Goal: Task Accomplishment & Management: Manage account settings

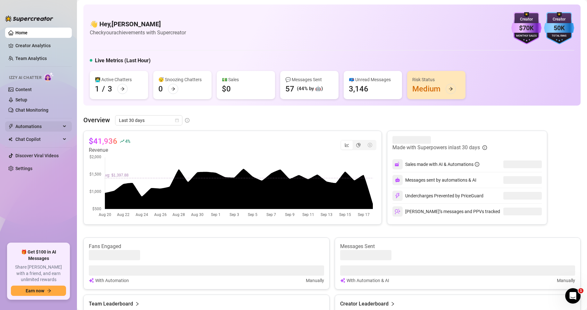
click at [40, 125] on span "Automations" at bounding box center [38, 126] width 46 height 10
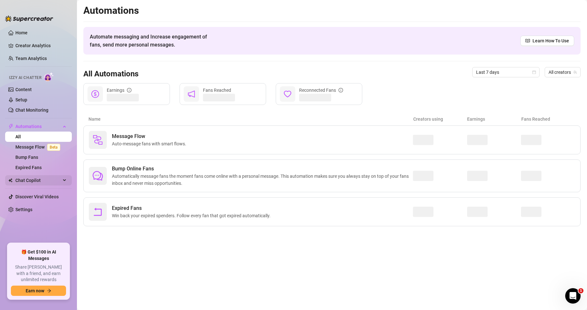
click at [35, 178] on span "Chat Copilot" at bounding box center [38, 180] width 46 height 10
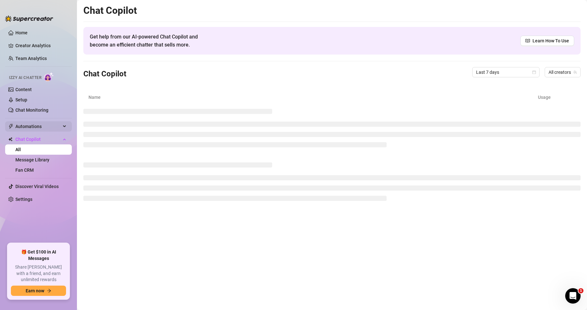
click at [51, 125] on span "Automations" at bounding box center [38, 126] width 46 height 10
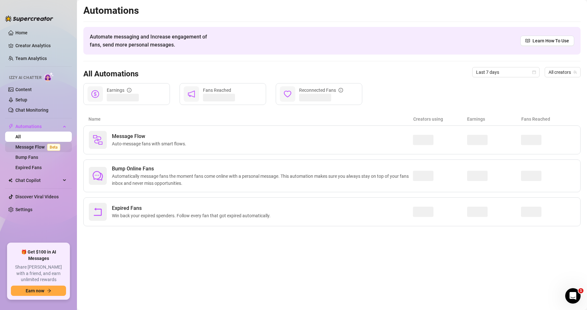
click at [38, 145] on link "Message Flow Beta" at bounding box center [38, 146] width 47 height 5
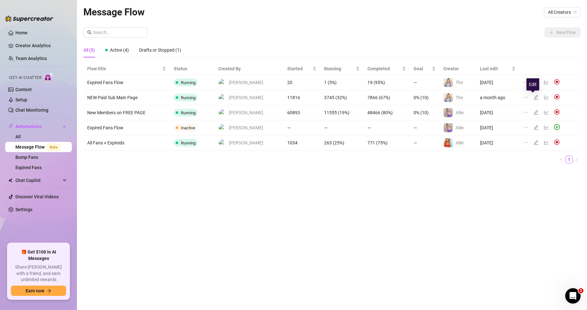
click at [534, 96] on icon "edit" at bounding box center [536, 97] width 4 height 4
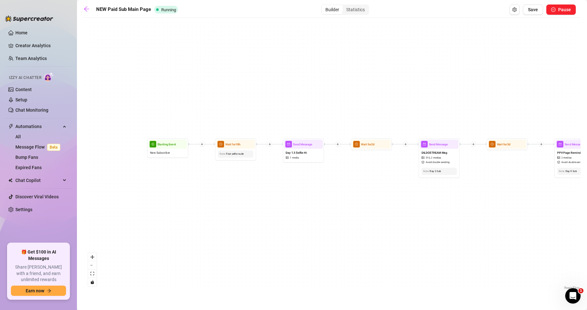
drag, startPoint x: 156, startPoint y: 131, endPoint x: 284, endPoint y: 276, distance: 193.7
click at [284, 276] on div "Send Message PPV BIG RED #23 and #77 $ 35 , 5 medias Avoid double sending Wait …" at bounding box center [332, 156] width 498 height 270
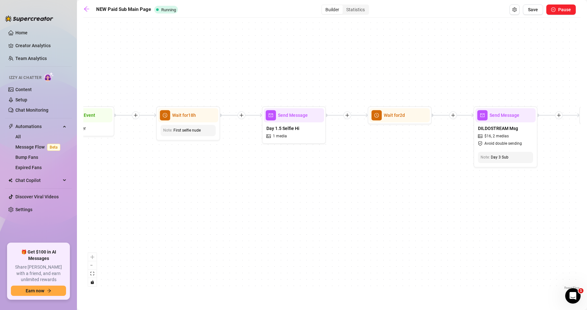
drag, startPoint x: 320, startPoint y: 154, endPoint x: 239, endPoint y: 161, distance: 81.2
click at [239, 161] on div "Send Message PPV BIG RED #23 and #77 $ 35 , 5 medias Avoid double sending Wait …" at bounding box center [332, 156] width 498 height 270
click at [199, 122] on div "Wait for 18h" at bounding box center [188, 115] width 60 height 14
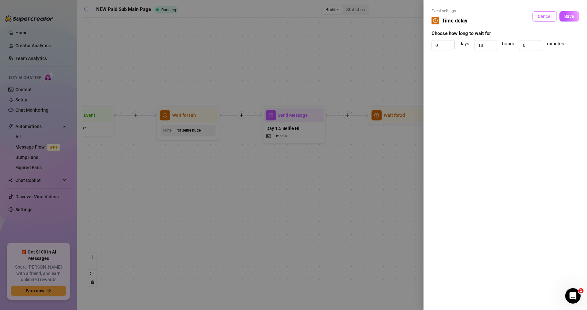
click at [550, 16] on span "Cancel" at bounding box center [545, 16] width 14 height 5
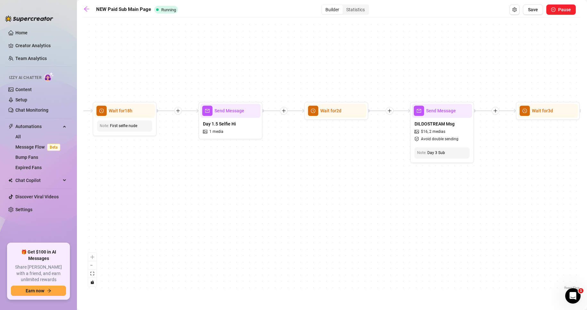
drag, startPoint x: 217, startPoint y: 169, endPoint x: 154, endPoint y: 165, distance: 63.4
click at [154, 165] on div "Send Message PPV BIG RED #23 and #77 $ 35 , 5 medias Avoid double sending Wait …" at bounding box center [332, 156] width 498 height 270
click at [242, 125] on div "Day 1.5 Selfie Hi 1 media" at bounding box center [231, 128] width 60 height 20
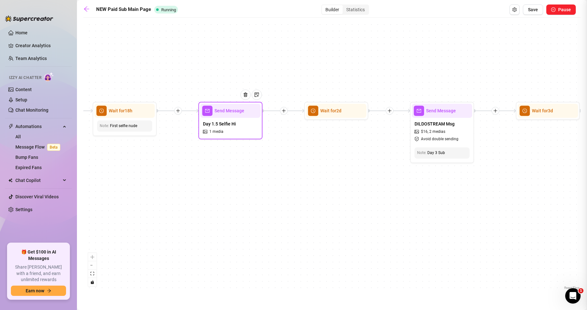
type textarea "Hey, how are you? Are you finding everything okay on my page? xoxo [PERSON_NAME]"
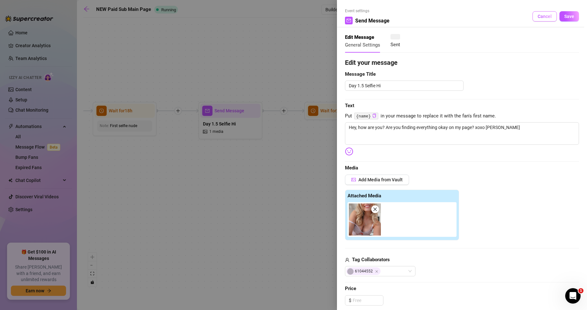
click at [540, 16] on span "Cancel" at bounding box center [545, 16] width 14 height 5
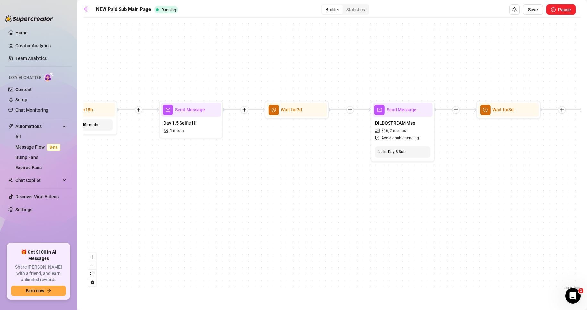
drag, startPoint x: 377, startPoint y: 164, endPoint x: 195, endPoint y: 140, distance: 183.5
click at [195, 140] on div "Send Message PPV BIG RED #23 and #77 $ 35 , 5 medias Avoid double sending Wait …" at bounding box center [332, 156] width 498 height 270
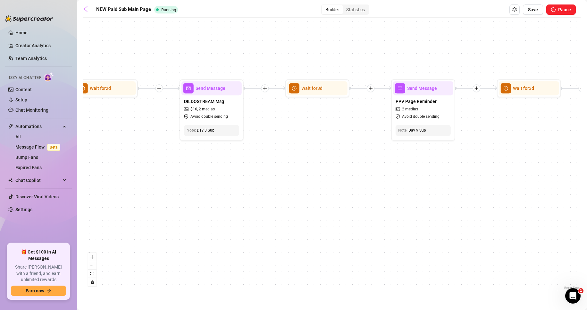
drag, startPoint x: 411, startPoint y: 150, endPoint x: 333, endPoint y: 157, distance: 78.7
click at [333, 157] on div "Send Message PPV BIG RED #23 and #77 $ 35 , 5 medias Avoid double sending Wait …" at bounding box center [332, 156] width 498 height 270
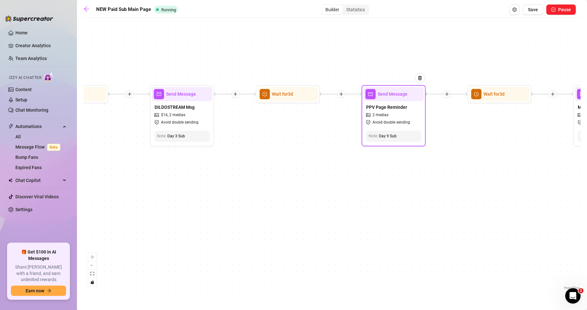
click at [397, 113] on div "PPV Page Reminder 2 medias Avoid double sending" at bounding box center [394, 114] width 60 height 27
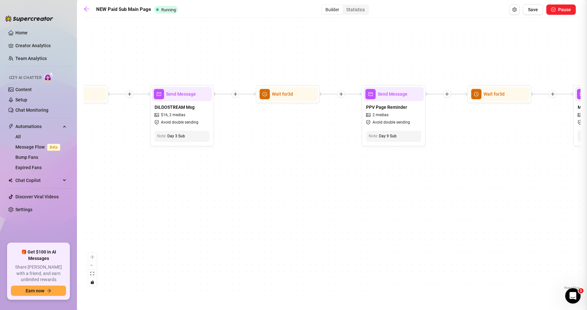
type textarea "Were you looking for where to unlock my sex and solo videos? Not sure if I alre…"
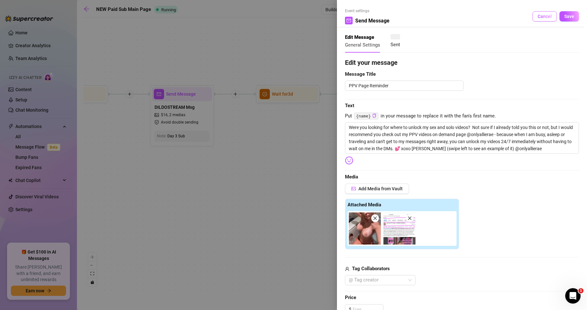
click at [538, 17] on span "Cancel" at bounding box center [545, 16] width 14 height 5
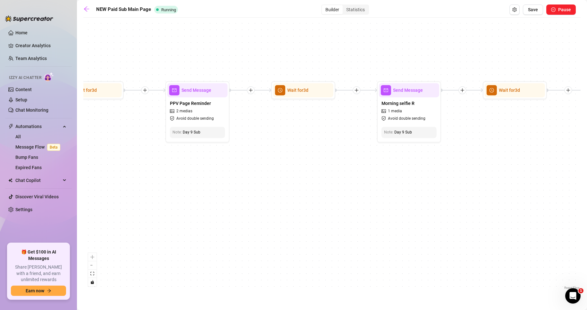
drag, startPoint x: 478, startPoint y: 155, endPoint x: 286, endPoint y: 150, distance: 191.9
click at [286, 150] on div "Send Message PPV BIG RED #23 and #77 $ 35 , 5 medias Avoid double sending Wait …" at bounding box center [332, 156] width 498 height 270
click at [421, 107] on div "Morning selfie R 1 media Avoid double sending" at bounding box center [409, 110] width 60 height 27
type textarea "How was your day? 😊"
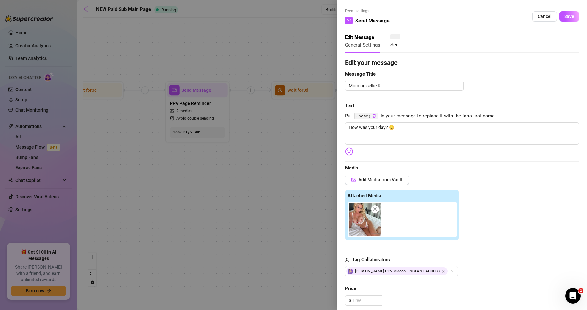
click at [375, 209] on icon "close" at bounding box center [375, 209] width 4 height 4
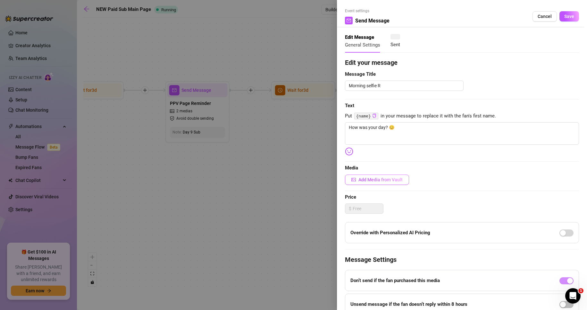
click at [382, 179] on span "Add Media from Vault" at bounding box center [381, 179] width 44 height 5
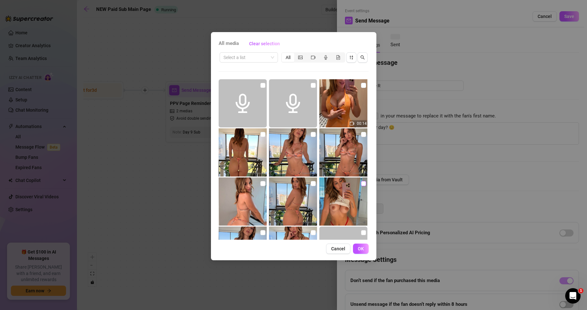
click at [362, 182] on input "checkbox" at bounding box center [363, 183] width 5 height 5
click at [361, 184] on input "checkbox" at bounding box center [363, 183] width 5 height 5
checkbox input "false"
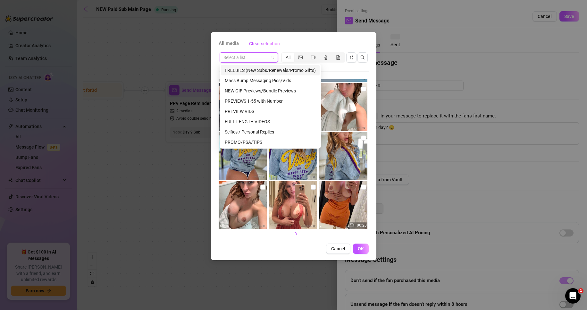
click at [242, 53] on input "search" at bounding box center [246, 58] width 45 height 10
click at [300, 56] on icon "picture" at bounding box center [300, 57] width 4 height 4
click at [296, 54] on input "segmented control" at bounding box center [296, 54] width 0 height 0
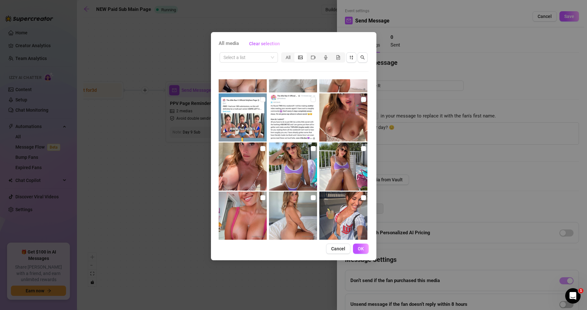
scroll to position [2005, 0]
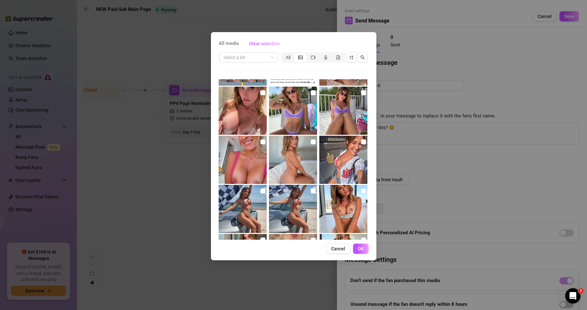
click at [346, 204] on img at bounding box center [344, 209] width 48 height 48
checkbox input "false"
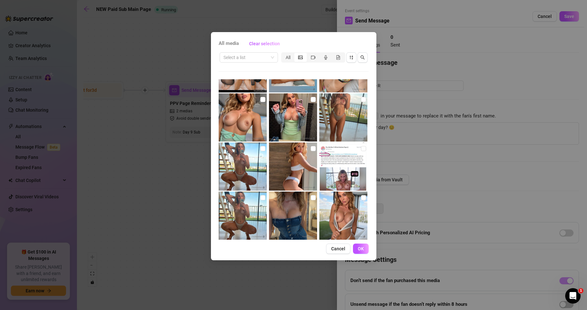
scroll to position [3961, 0]
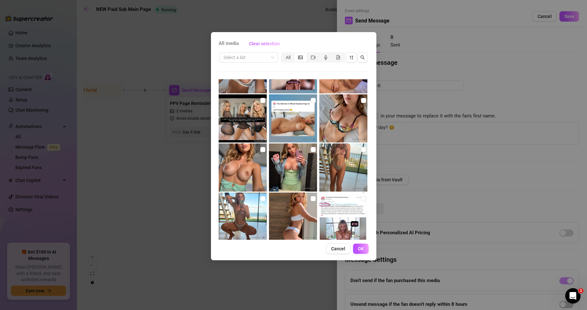
click at [348, 115] on img at bounding box center [344, 118] width 48 height 48
click at [361, 101] on input "checkbox" at bounding box center [363, 100] width 5 height 5
checkbox input "true"
click at [361, 249] on span "OK" at bounding box center [361, 248] width 6 height 5
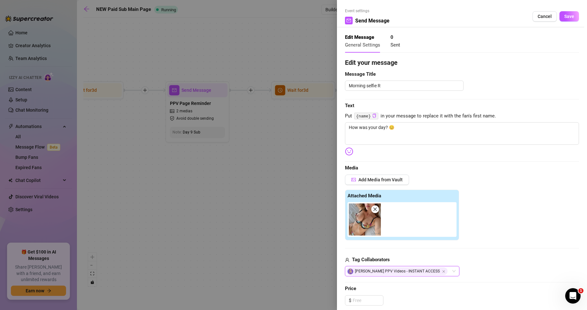
click at [363, 221] on img at bounding box center [365, 219] width 32 height 32
click at [530, 201] on div "Attached Media" at bounding box center [462, 215] width 234 height 51
click at [445, 131] on textarea "How was your day? 😊" at bounding box center [462, 133] width 234 height 22
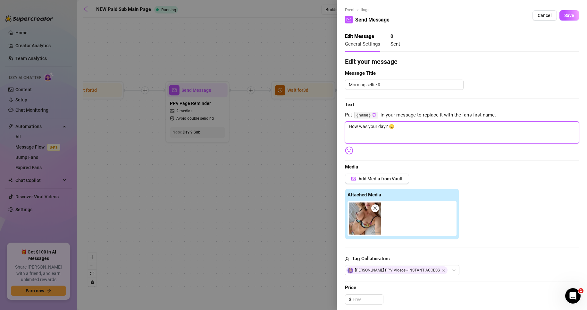
scroll to position [0, 0]
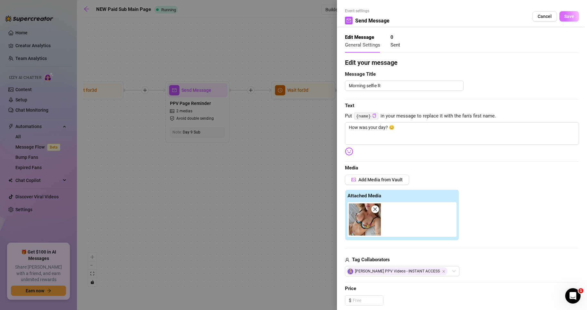
click at [570, 15] on button "Save" at bounding box center [570, 16] width 20 height 10
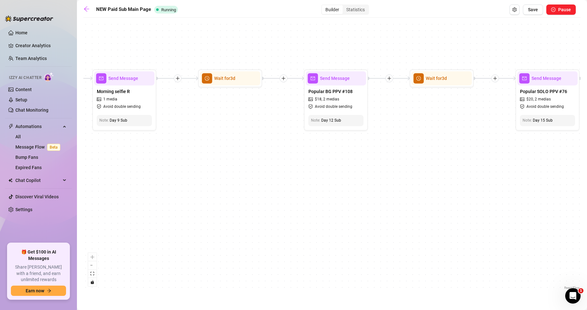
drag, startPoint x: 552, startPoint y: 161, endPoint x: 267, endPoint y: 149, distance: 285.1
click at [267, 149] on div "Send Message PPV BIG RED #23 and #77 $ 35 , 5 medias Avoid double sending Wait …" at bounding box center [332, 156] width 498 height 270
click at [341, 99] on div "Popular BG PPV #108 $ 18 , 2 medias Avoid double sending" at bounding box center [336, 98] width 60 height 27
type textarea "This is one of my most popular sex videos. Wasn't sure if you had seen it yet, …"
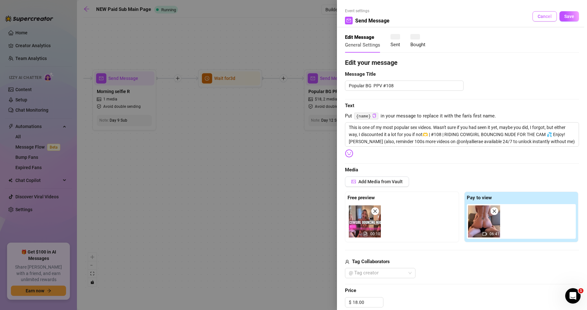
click at [540, 19] on span "Cancel" at bounding box center [545, 16] width 14 height 5
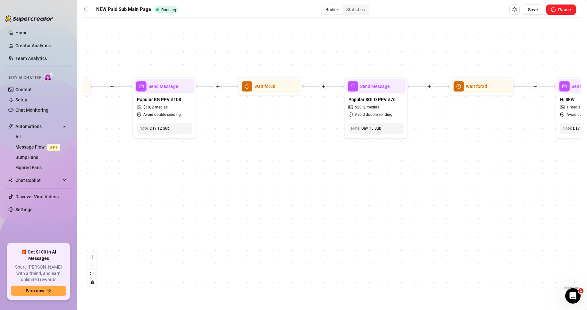
drag, startPoint x: 490, startPoint y: 165, endPoint x: 343, endPoint y: 170, distance: 147.3
click at [319, 172] on div "Send Message PPV BIG RED #23 and #77 $ 35 , 5 medias Avoid double sending Wait …" at bounding box center [332, 156] width 498 height 270
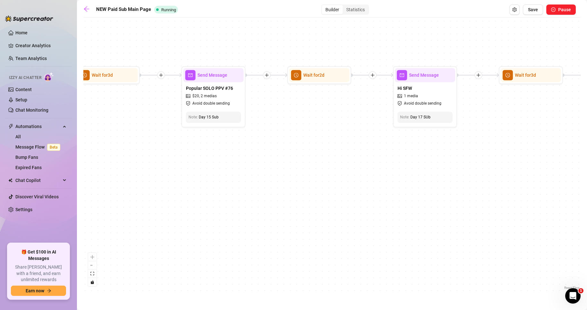
drag, startPoint x: 535, startPoint y: 169, endPoint x: 376, endPoint y: 159, distance: 159.5
click at [376, 159] on div "Send Message PPV BIG RED #23 and #77 $ 35 , 5 medias Avoid double sending Wait …" at bounding box center [332, 156] width 498 height 270
click at [423, 94] on div "Hi SFW 1 media Avoid double sending" at bounding box center [425, 95] width 60 height 27
type textarea "Hi there! 💟 Being lazy, what are you doing?"
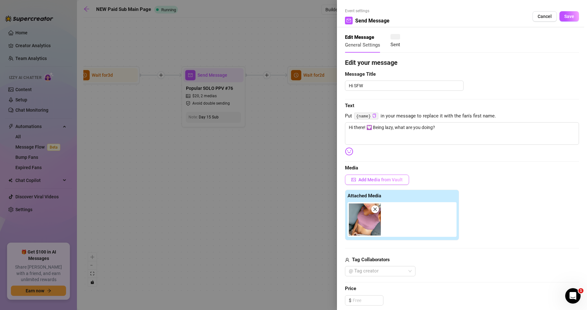
click at [376, 182] on span "Add Media from Vault" at bounding box center [381, 179] width 44 height 5
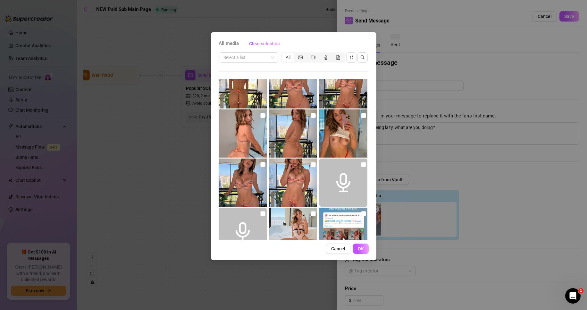
scroll to position [160, 0]
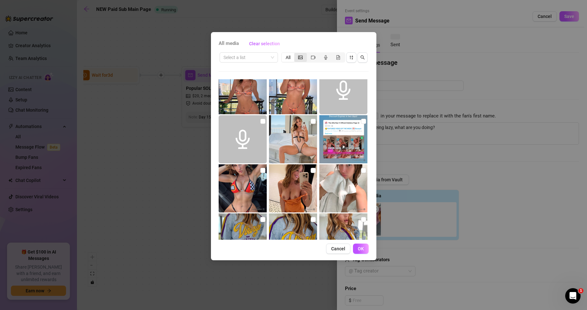
click at [303, 56] on icon "picture" at bounding box center [300, 57] width 4 height 4
click at [296, 54] on input "segmented control" at bounding box center [296, 54] width 0 height 0
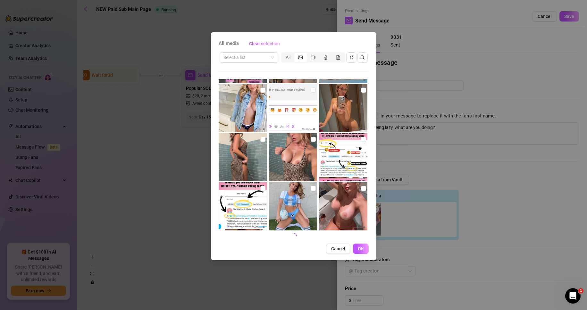
scroll to position [9666, 0]
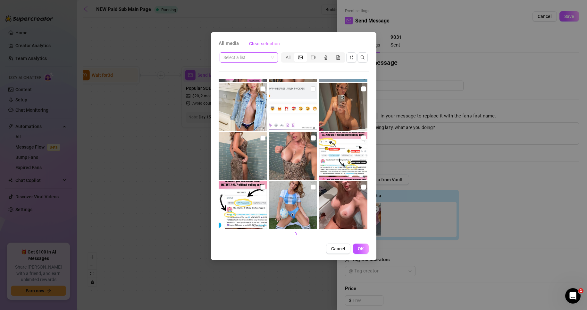
click at [272, 56] on span at bounding box center [249, 58] width 51 height 10
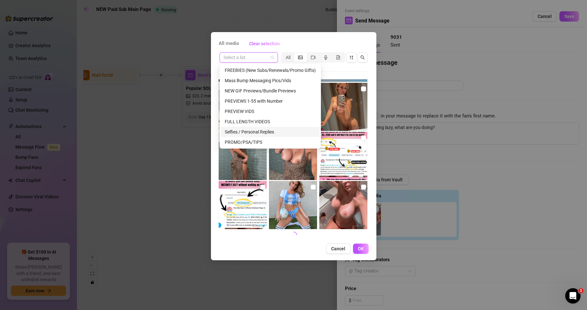
click at [275, 132] on div "Selfies / Personal Replies" at bounding box center [270, 131] width 91 height 7
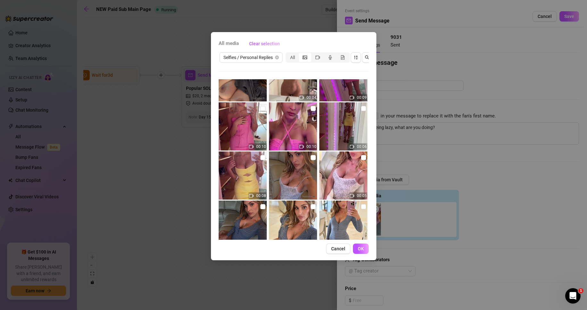
scroll to position [635, 0]
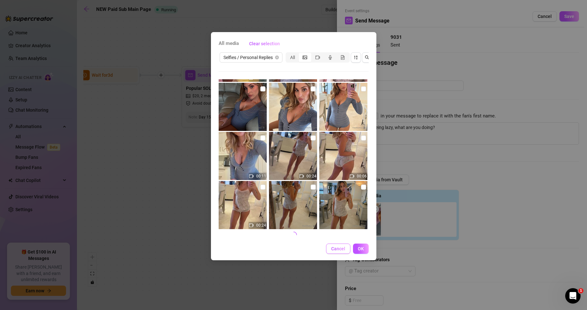
click at [342, 251] on span "Cancel" at bounding box center [338, 248] width 14 height 5
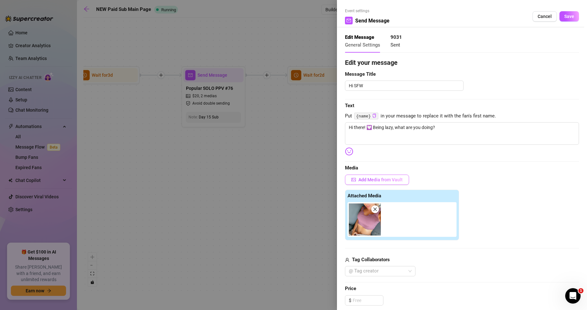
click at [393, 181] on span "Add Media from Vault" at bounding box center [381, 179] width 44 height 5
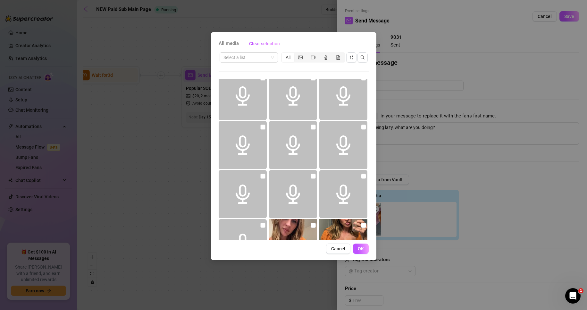
scroll to position [577, 0]
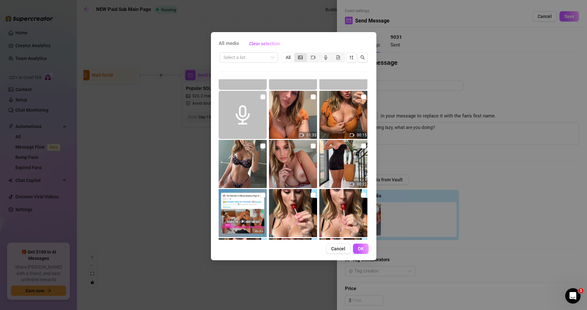
click at [301, 58] on icon "picture" at bounding box center [300, 58] width 4 height 4
click at [296, 54] on input "segmented control" at bounding box center [296, 54] width 0 height 0
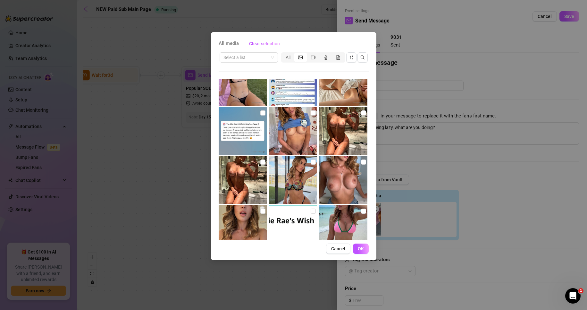
scroll to position [2850, 0]
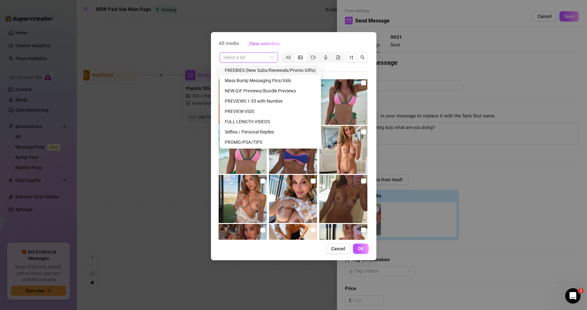
click at [249, 58] on input "search" at bounding box center [246, 58] width 45 height 10
click at [270, 132] on div "Selfies / Personal Replies" at bounding box center [270, 131] width 91 height 7
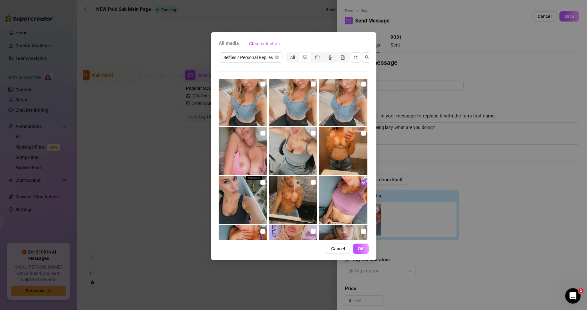
scroll to position [1180, 0]
click at [338, 193] on img at bounding box center [344, 199] width 48 height 48
checkbox input "true"
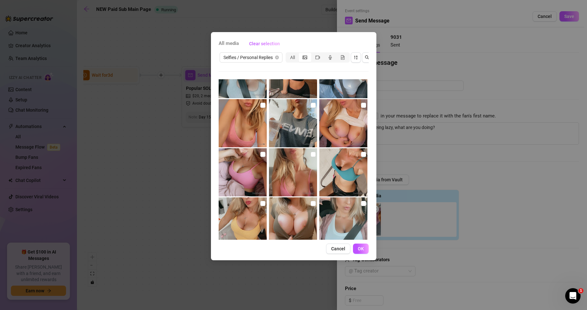
scroll to position [1469, 0]
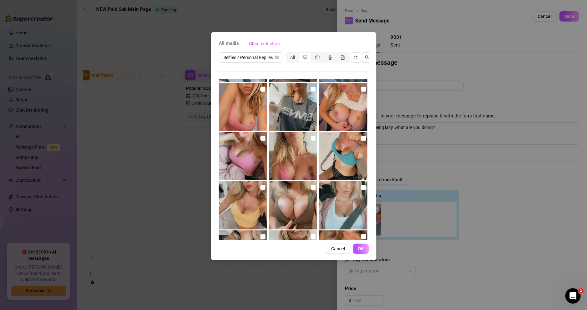
click at [344, 151] on img at bounding box center [344, 156] width 48 height 48
click at [361, 137] on input "checkbox" at bounding box center [363, 138] width 5 height 5
checkbox input "false"
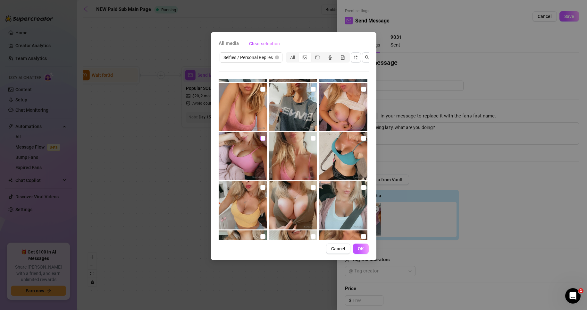
click at [261, 137] on input "checkbox" at bounding box center [263, 138] width 5 height 5
checkbox input "true"
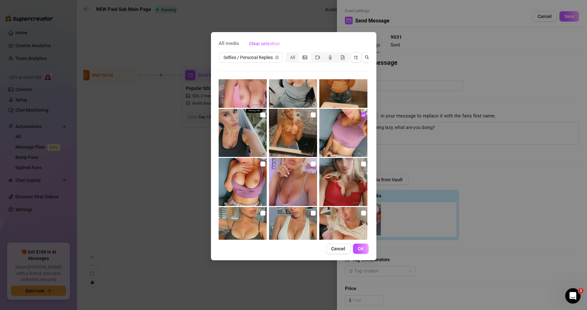
scroll to position [1244, 0]
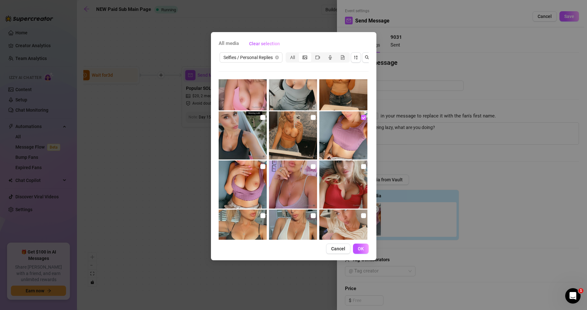
click at [361, 118] on input "checkbox" at bounding box center [363, 117] width 5 height 5
checkbox input "false"
click at [363, 251] on span "OK" at bounding box center [361, 248] width 6 height 5
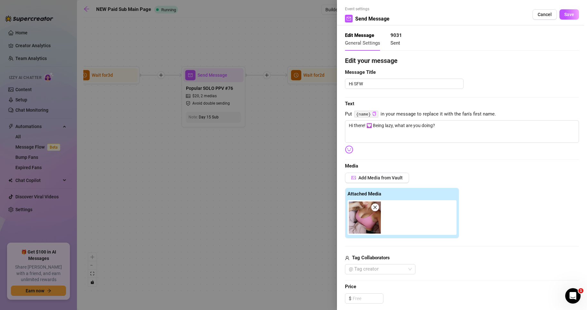
scroll to position [0, 0]
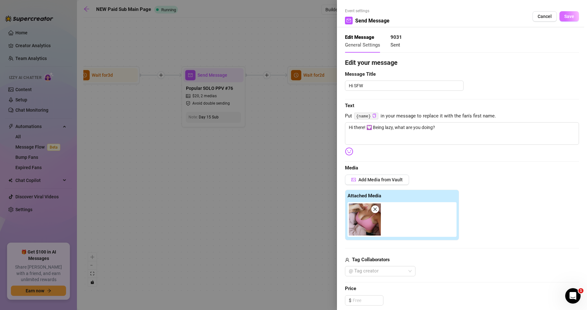
click at [565, 15] on span "Save" at bounding box center [570, 16] width 10 height 5
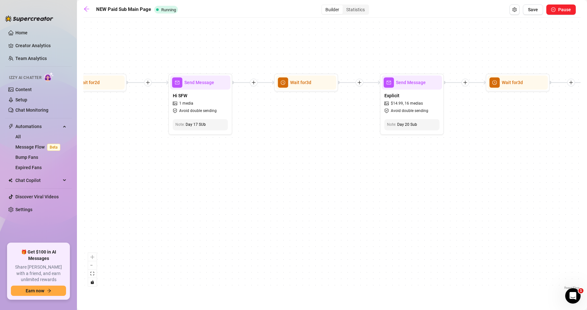
drag, startPoint x: 526, startPoint y: 148, endPoint x: 275, endPoint y: 156, distance: 251.6
click at [275, 156] on div "Send Message PPV BIG RED #23 and #77 $ 35 , 5 medias Avoid double sending Wait …" at bounding box center [332, 156] width 498 height 270
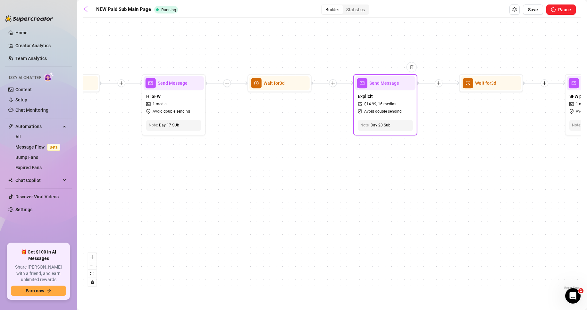
click at [392, 99] on div "Explicit $ 14.99 , 16 medias Avoid double sending" at bounding box center [385, 103] width 60 height 27
type textarea "I put together a super EXPLICIT little picture pack for you (full nudes and pus…"
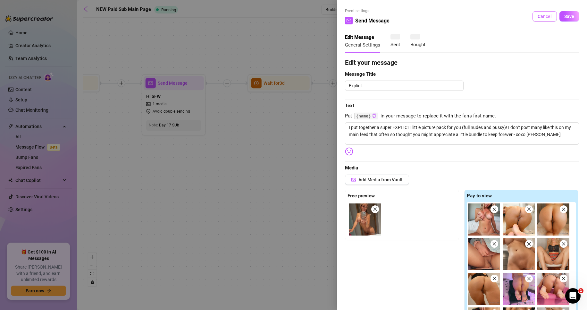
click at [539, 16] on span "Cancel" at bounding box center [545, 16] width 14 height 5
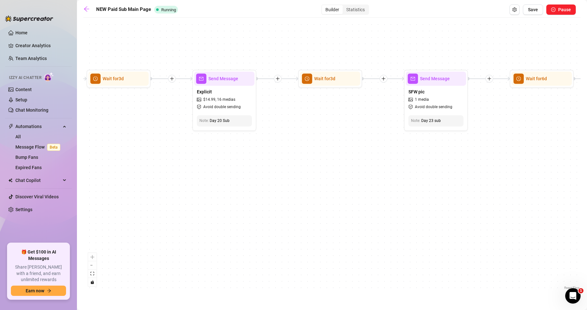
drag, startPoint x: 448, startPoint y: 125, endPoint x: 338, endPoint y: 124, distance: 109.4
click at [338, 124] on div "Send Message PPV BIG RED #23 and #77 $ 35 , 5 medias Avoid double sending Wait …" at bounding box center [332, 156] width 498 height 270
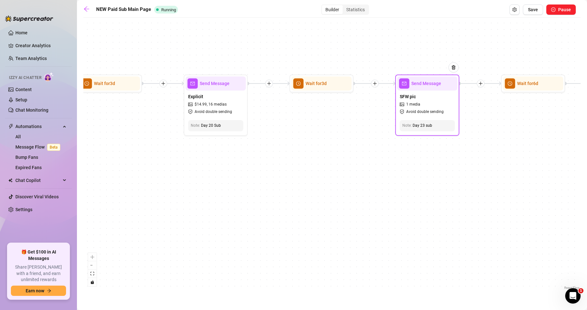
click at [427, 102] on div "SFW pic 1 media Avoid double sending" at bounding box center [427, 103] width 60 height 27
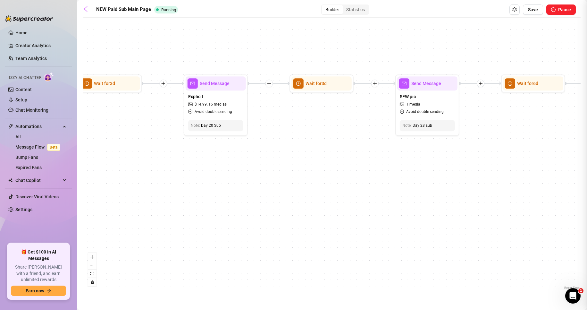
type textarea "💗"
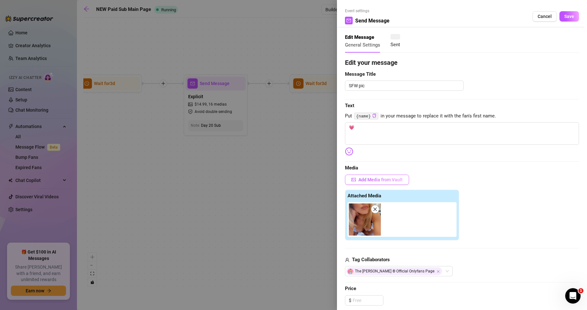
click at [386, 181] on span "Add Media from Vault" at bounding box center [381, 179] width 44 height 5
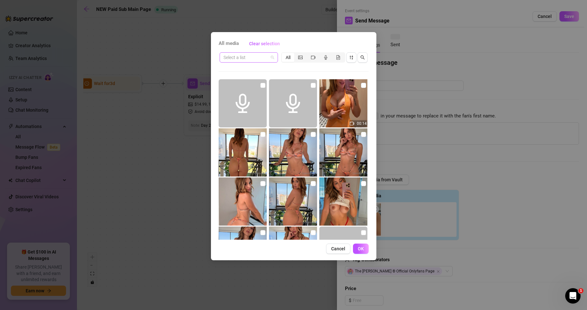
click at [269, 57] on span at bounding box center [249, 58] width 51 height 10
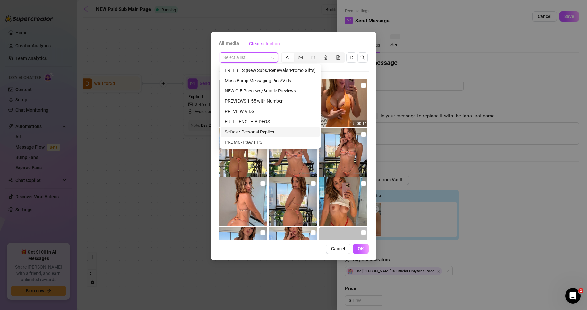
click at [269, 132] on div "Selfies / Personal Replies" at bounding box center [270, 131] width 91 height 7
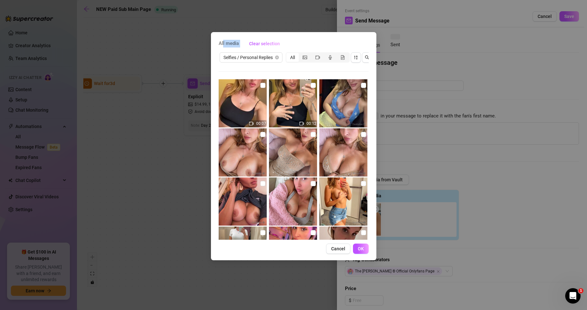
drag, startPoint x: 329, startPoint y: 38, endPoint x: 224, endPoint y: 34, distance: 105.6
click at [224, 34] on div "All media Clear selection Selfies / Personal Replies All 00:07 00:12 00:01 00:0…" at bounding box center [294, 146] width 166 height 228
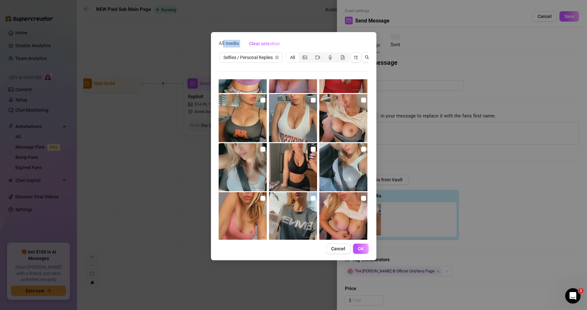
scroll to position [1365, 0]
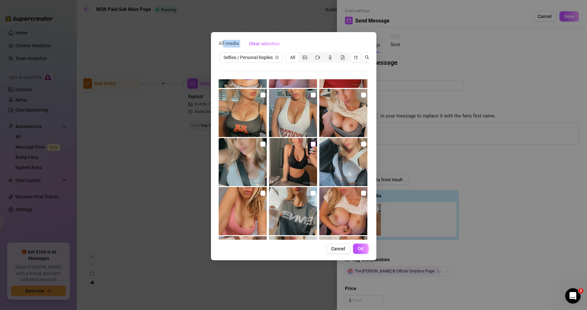
click at [311, 146] on input "checkbox" at bounding box center [313, 143] width 5 height 5
checkbox input "false"
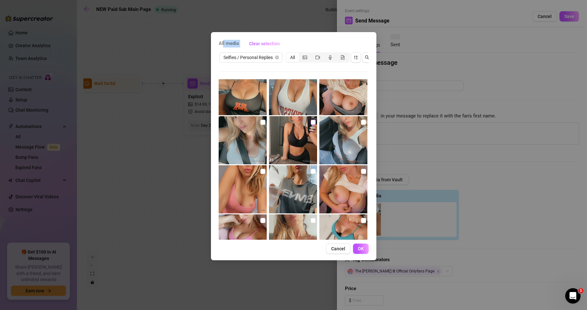
scroll to position [1397, 0]
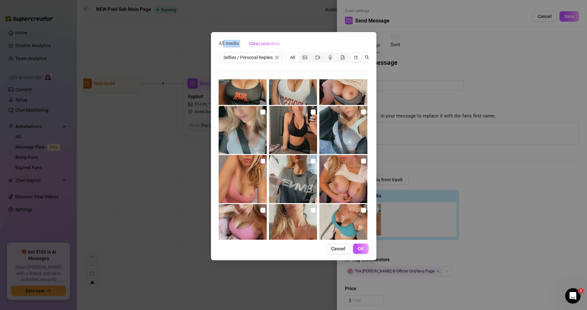
click at [261, 161] on input "checkbox" at bounding box center [263, 160] width 5 height 5
checkbox input "false"
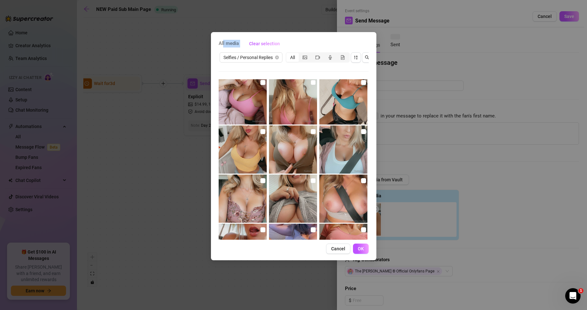
scroll to position [1525, 0]
click at [311, 180] on input "checkbox" at bounding box center [313, 179] width 5 height 5
click at [312, 179] on input "checkbox" at bounding box center [313, 179] width 5 height 5
checkbox input "false"
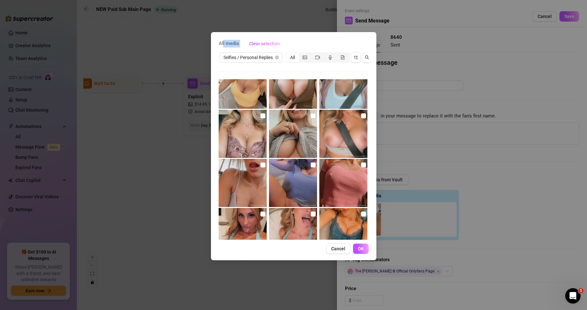
scroll to position [1557, 0]
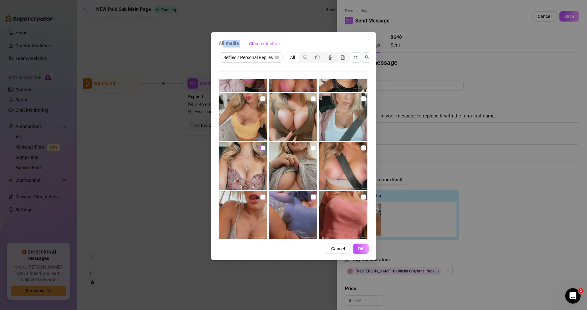
click at [261, 147] on input "checkbox" at bounding box center [263, 147] width 5 height 5
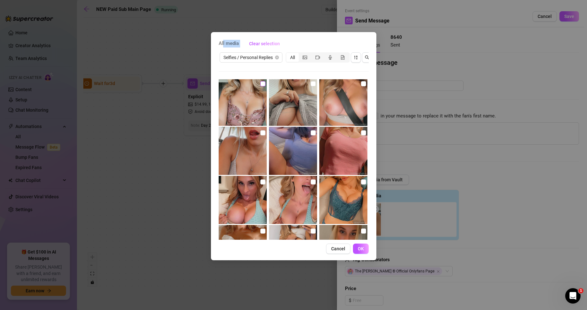
scroll to position [1589, 0]
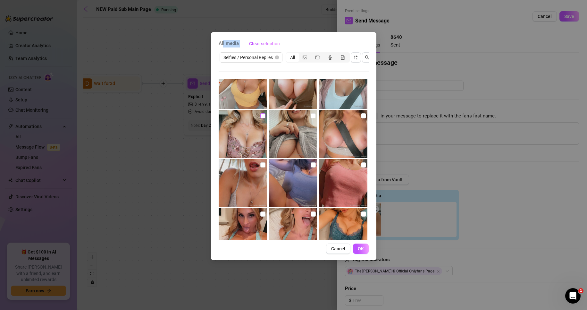
click at [263, 117] on input "checkbox" at bounding box center [263, 115] width 5 height 5
checkbox input "true"
click at [363, 251] on span "OK" at bounding box center [361, 248] width 6 height 5
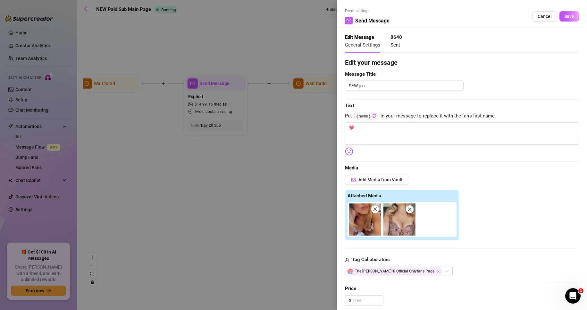
click at [374, 209] on icon "close" at bounding box center [375, 209] width 4 height 4
click at [363, 220] on img at bounding box center [365, 219] width 32 height 32
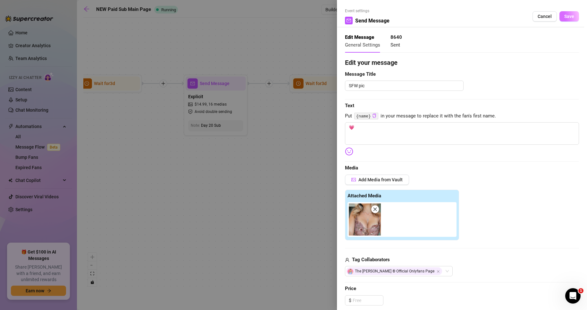
click at [565, 16] on span "Save" at bounding box center [570, 16] width 10 height 5
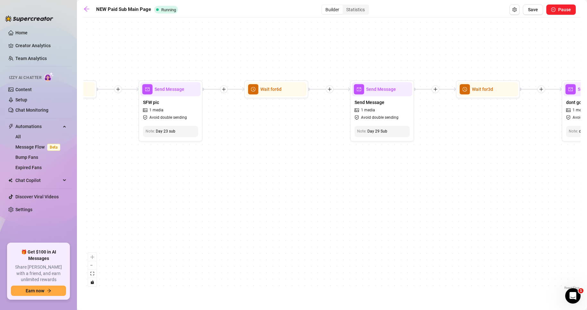
drag, startPoint x: 521, startPoint y: 161, endPoint x: 264, endPoint y: 167, distance: 257.0
click at [264, 167] on div "Send Message PPV BIG RED #23 and #77 $ 35 , 5 medias Avoid double sending Wait …" at bounding box center [332, 156] width 498 height 270
click at [389, 113] on div "Send Message 1 media Avoid double sending" at bounding box center [382, 109] width 60 height 27
type textarea "What are you doing? - xoxo [PERSON_NAME] 💟"
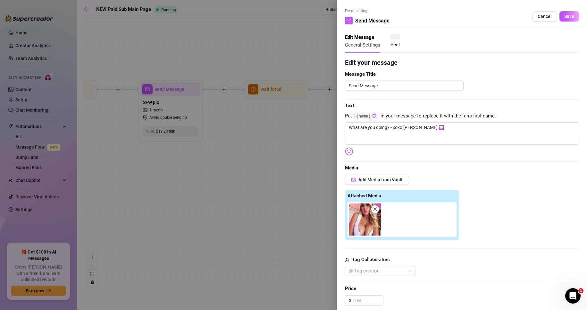
click at [373, 210] on icon "close" at bounding box center [375, 209] width 4 height 4
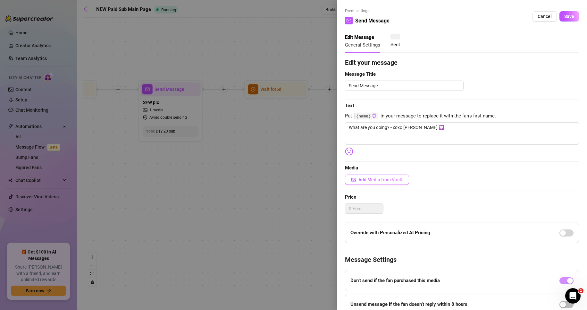
click at [377, 179] on span "Add Media from Vault" at bounding box center [381, 179] width 44 height 5
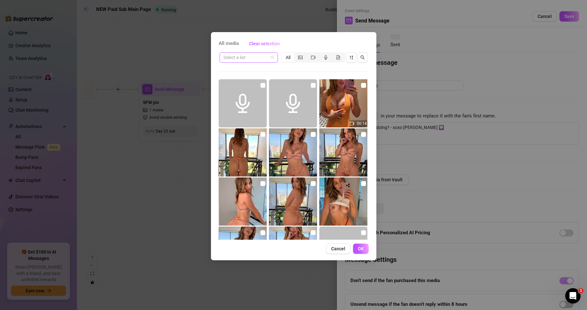
click at [249, 58] on input "search" at bounding box center [246, 58] width 45 height 10
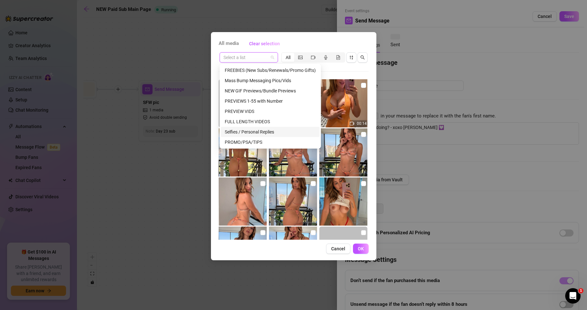
click at [268, 130] on div "Selfies / Personal Replies" at bounding box center [270, 131] width 91 height 7
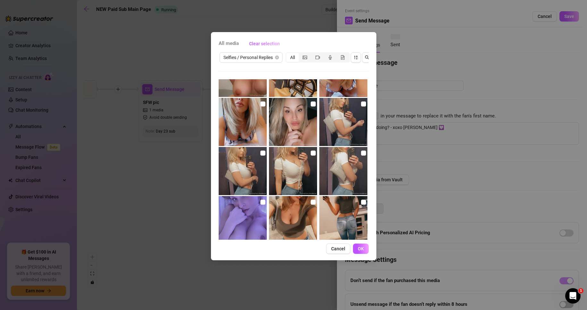
scroll to position [1815, 0]
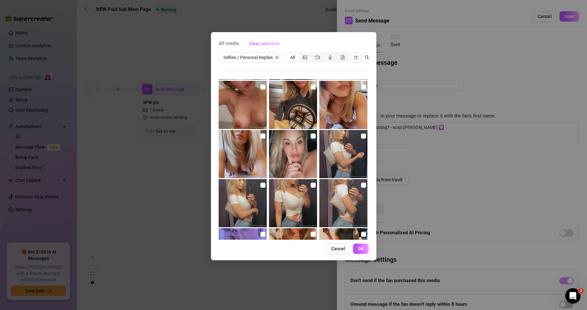
click at [241, 147] on img at bounding box center [243, 154] width 48 height 48
checkbox input "true"
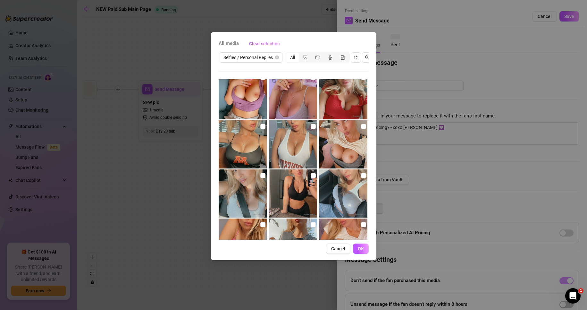
scroll to position [1269, 0]
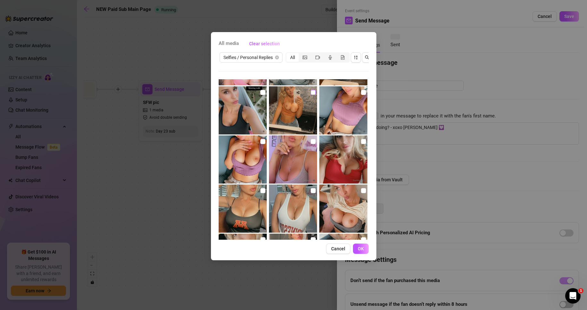
click at [311, 92] on input "checkbox" at bounding box center [313, 92] width 5 height 5
click at [311, 94] on input "checkbox" at bounding box center [313, 92] width 5 height 5
checkbox input "false"
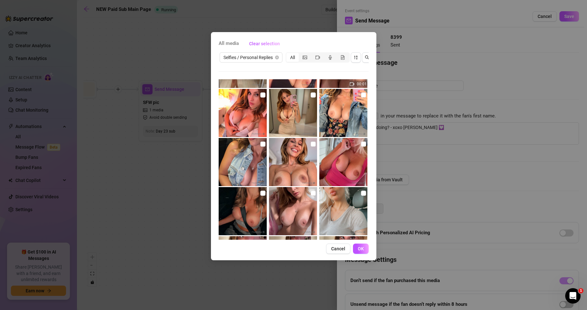
scroll to position [178, 0]
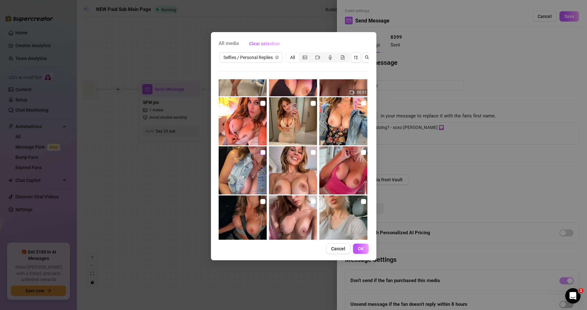
click at [261, 152] on input "checkbox" at bounding box center [263, 152] width 5 height 5
click at [261, 153] on input "checkbox" at bounding box center [263, 152] width 5 height 5
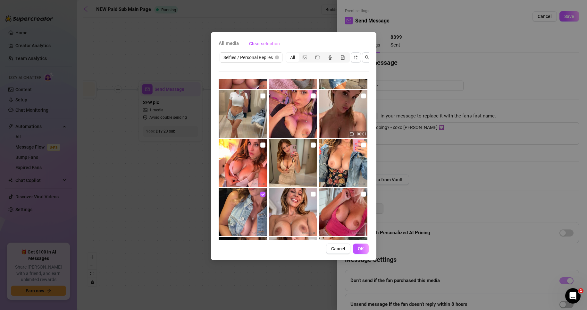
scroll to position [146, 0]
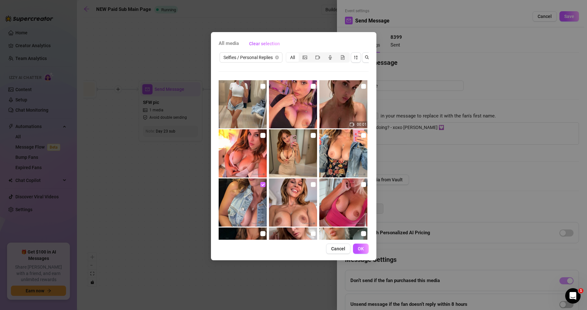
click at [261, 184] on input "checkbox" at bounding box center [263, 184] width 5 height 5
click at [262, 184] on input "checkbox" at bounding box center [263, 184] width 5 height 5
checkbox input "false"
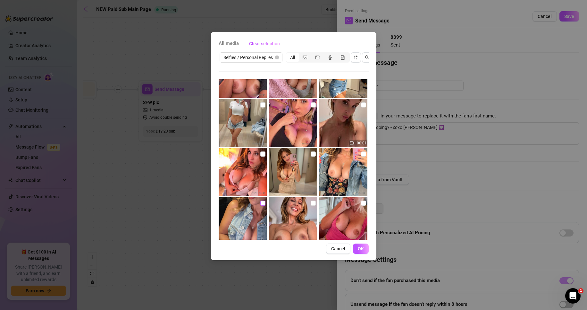
scroll to position [128, 0]
click at [261, 155] on input "checkbox" at bounding box center [263, 153] width 5 height 5
checkbox input "true"
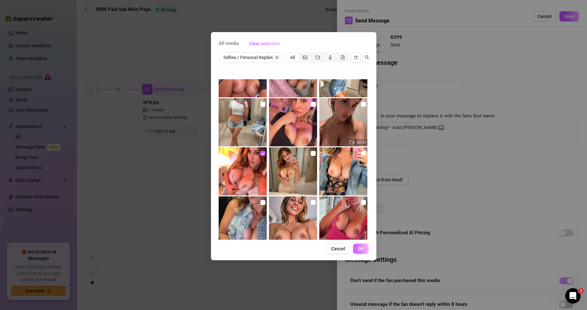
click at [360, 251] on span "OK" at bounding box center [361, 248] width 6 height 5
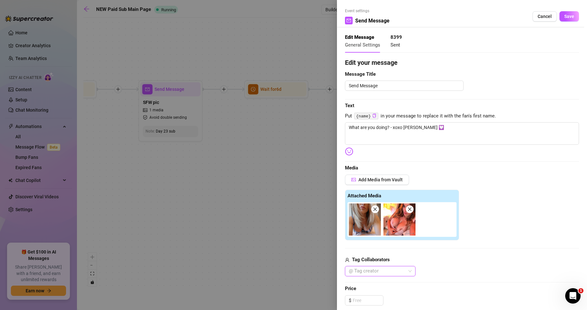
click at [374, 210] on icon "close" at bounding box center [375, 209] width 4 height 4
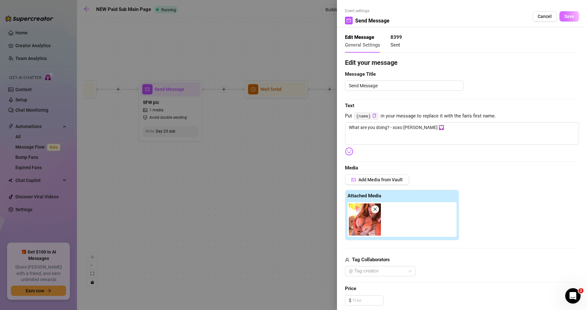
click at [568, 19] on span "Save" at bounding box center [570, 16] width 10 height 5
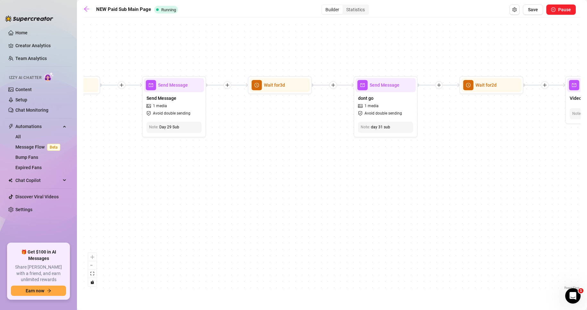
drag, startPoint x: 537, startPoint y: 152, endPoint x: 329, endPoint y: 149, distance: 208.2
click at [329, 149] on div "Send Message PPV BIG RED #23 and #77 $ 35 , 5 medias Avoid double sending Wait …" at bounding box center [332, 156] width 498 height 270
click at [391, 102] on div "dont go 1 media Avoid double sending" at bounding box center [386, 105] width 60 height 27
type textarea "I have your FREE gift, did you renew your subscription to me? You probably alre…"
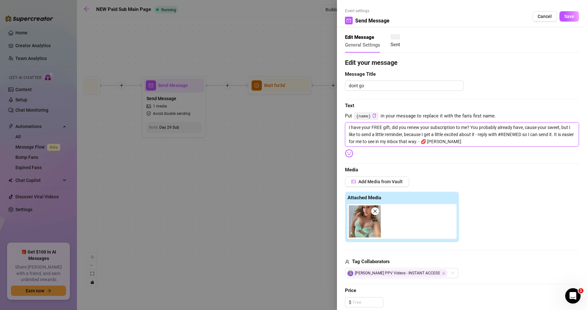
click at [480, 142] on textarea "I have your FREE gift, did you renew your subscription to me? You probably alre…" at bounding box center [462, 134] width 234 height 24
click at [541, 15] on span "Cancel" at bounding box center [545, 16] width 14 height 5
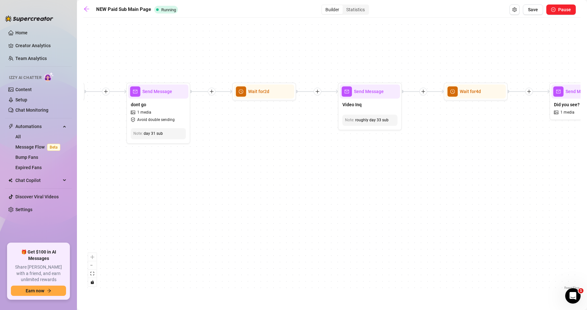
drag, startPoint x: 517, startPoint y: 132, endPoint x: 290, endPoint y: 138, distance: 227.9
click at [290, 138] on div "Send Message PPV BIG RED #23 and #77 $ 35 , 5 medias Avoid double sending Wait …" at bounding box center [332, 156] width 498 height 270
click at [358, 105] on span "Video Inq" at bounding box center [351, 104] width 19 height 7
type textarea "So what other kind of videos do you like? Want me to send you some more of my f…"
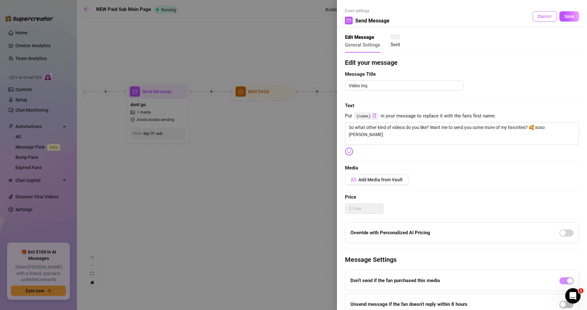
click at [538, 17] on span "Cancel" at bounding box center [545, 16] width 14 height 5
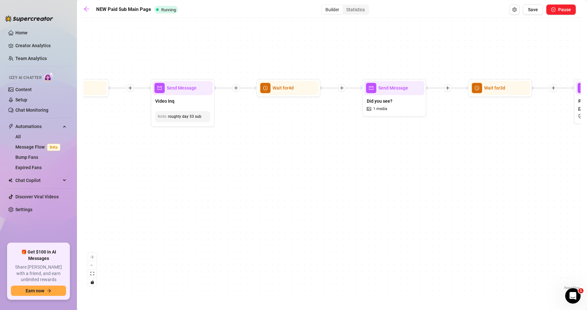
drag, startPoint x: 519, startPoint y: 133, endPoint x: 331, endPoint y: 129, distance: 188.0
click at [331, 129] on div "Send Message PPV BIG RED #23 and #77 $ 35 , 5 medias Avoid double sending Wait …" at bounding box center [332, 156] width 498 height 270
click at [411, 104] on div "Did you see? 1 media" at bounding box center [393, 105] width 60 height 20
type textarea "What did you think of [DATE] post on my feed? If you didn't see it, will you go…"
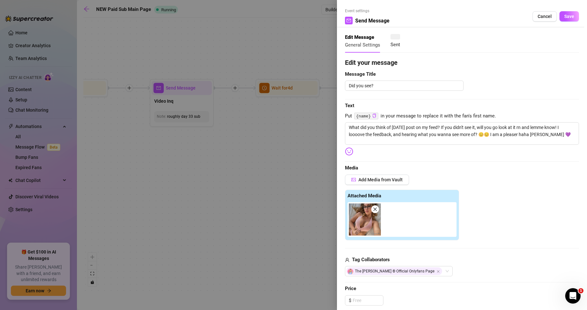
click at [375, 208] on icon "close" at bounding box center [375, 209] width 4 height 4
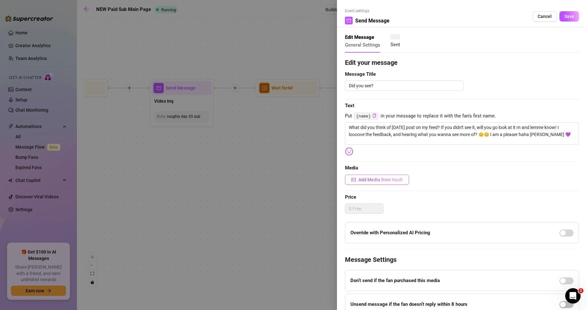
click at [385, 181] on span "Add Media from Vault" at bounding box center [381, 179] width 44 height 5
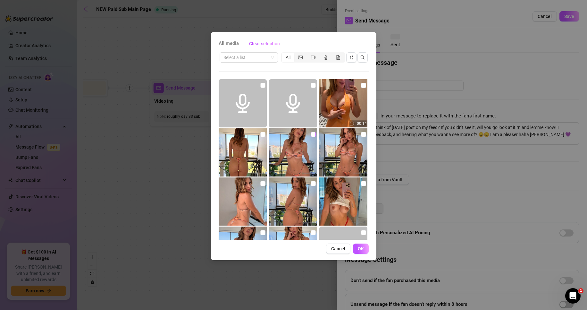
click at [311, 134] on input "checkbox" at bounding box center [313, 134] width 5 height 5
checkbox input "true"
click at [360, 249] on span "OK" at bounding box center [361, 248] width 6 height 5
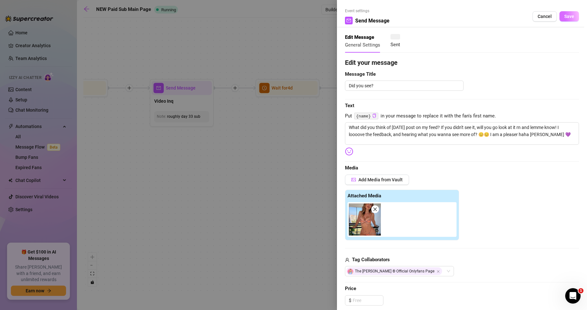
click at [566, 18] on span "Save" at bounding box center [570, 16] width 10 height 5
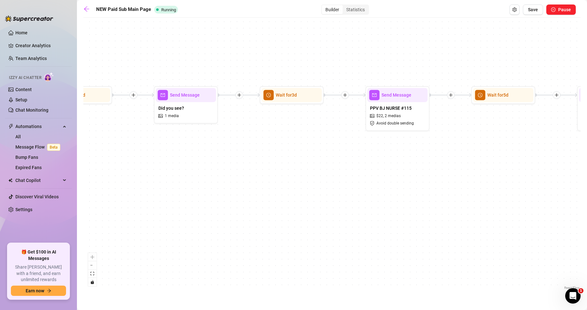
drag, startPoint x: 475, startPoint y: 158, endPoint x: 329, endPoint y: 159, distance: 146.9
click at [329, 159] on div "Send Message PPV BIG RED #23 and #77 $ 35 , 5 medias Avoid double sending Wait …" at bounding box center [332, 156] width 498 height 270
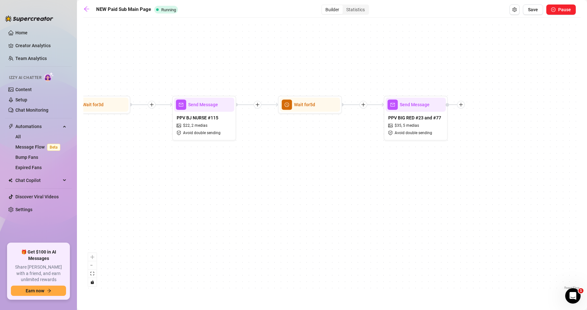
drag, startPoint x: 533, startPoint y: 141, endPoint x: 458, endPoint y: 81, distance: 96.3
click at [343, 146] on div "Send Message PPV BIG RED #23 and #77 $ 35 , 5 medias Avoid double sending Wait …" at bounding box center [332, 156] width 498 height 270
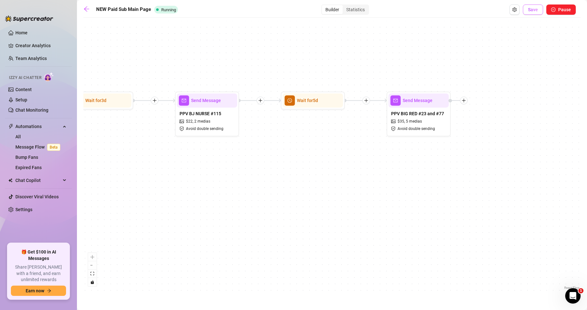
click at [535, 11] on span "Save" at bounding box center [533, 9] width 10 height 5
